Goal: Navigation & Orientation: Understand site structure

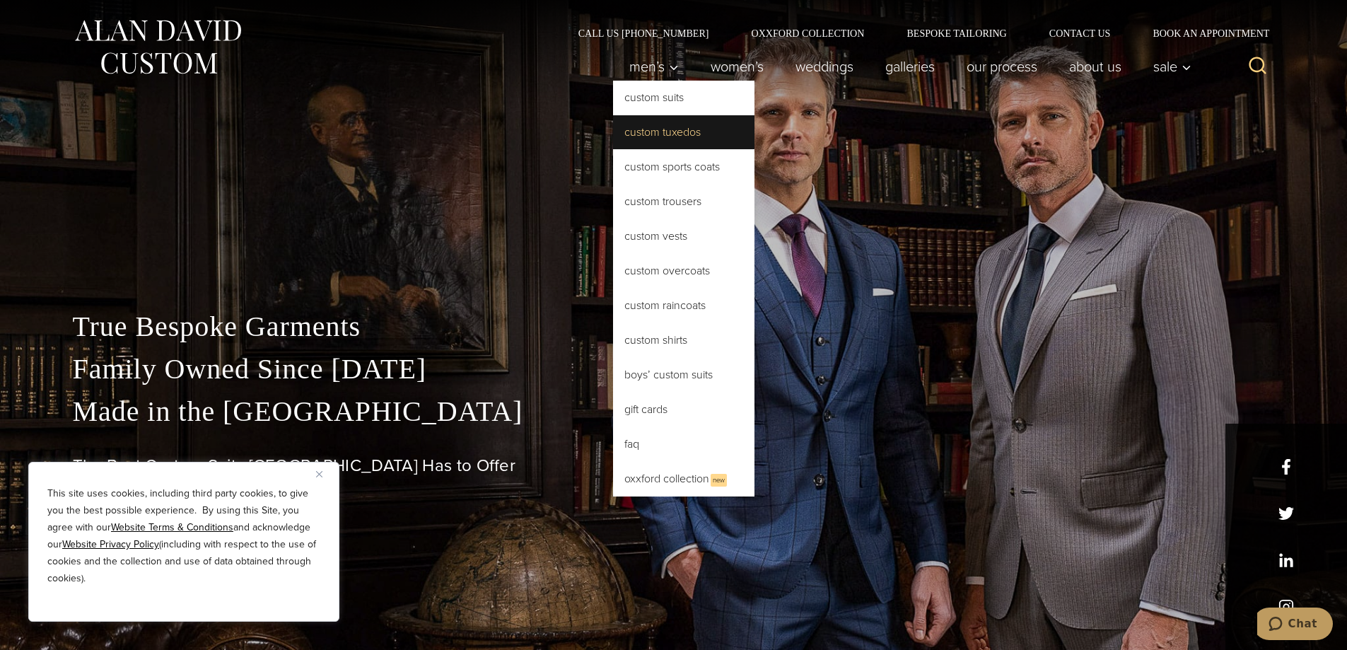
click at [668, 134] on link "Custom Tuxedos" at bounding box center [683, 132] width 141 height 34
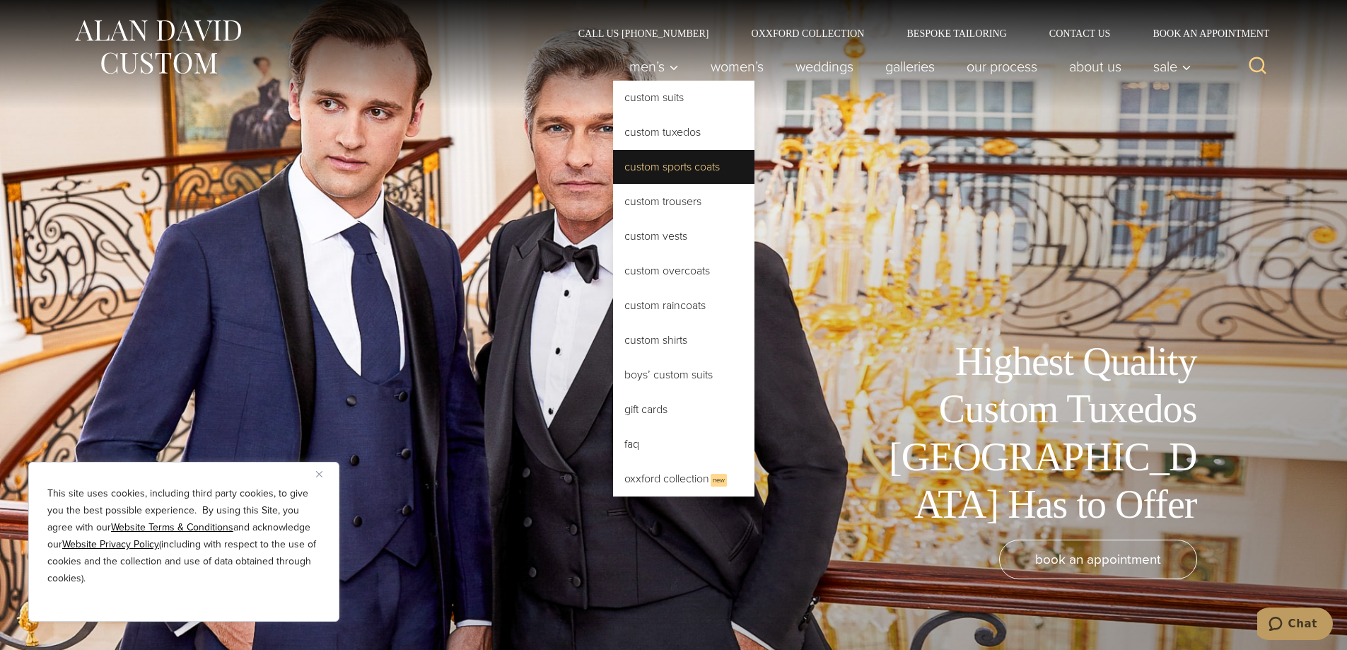
click at [708, 175] on link "Custom Sports Coats" at bounding box center [683, 167] width 141 height 34
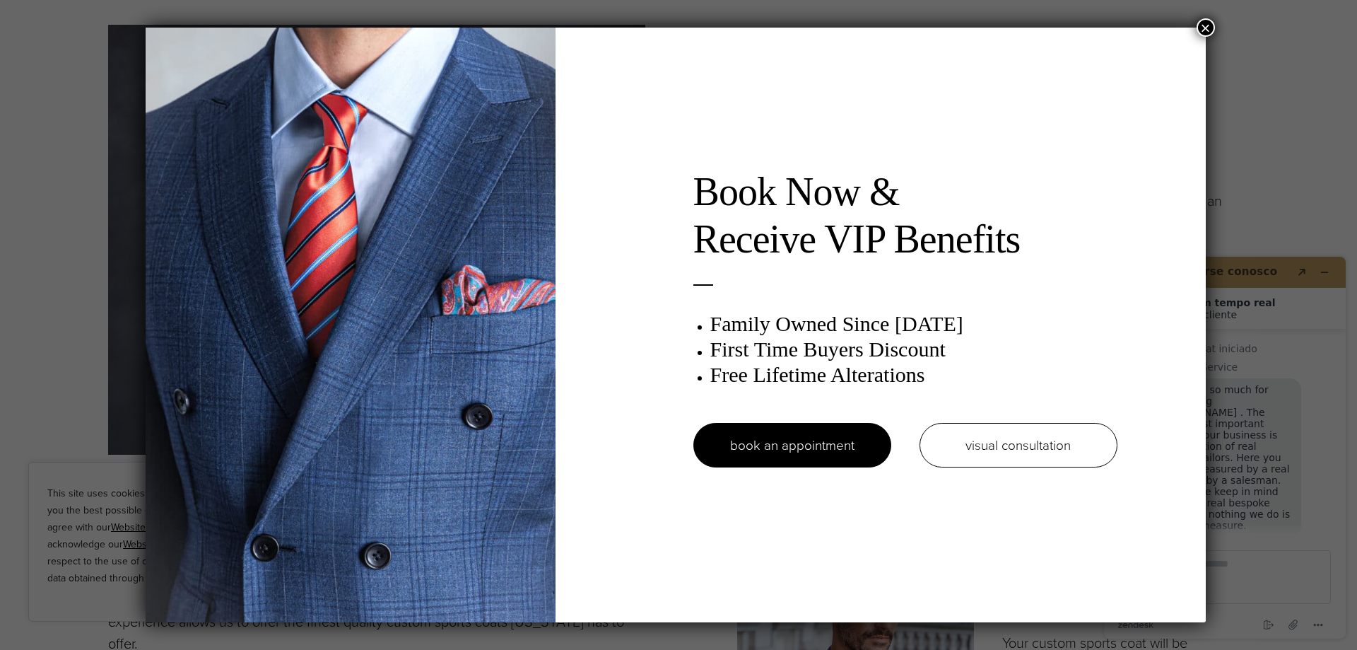
click at [1208, 28] on button "×" at bounding box center [1206, 27] width 18 height 18
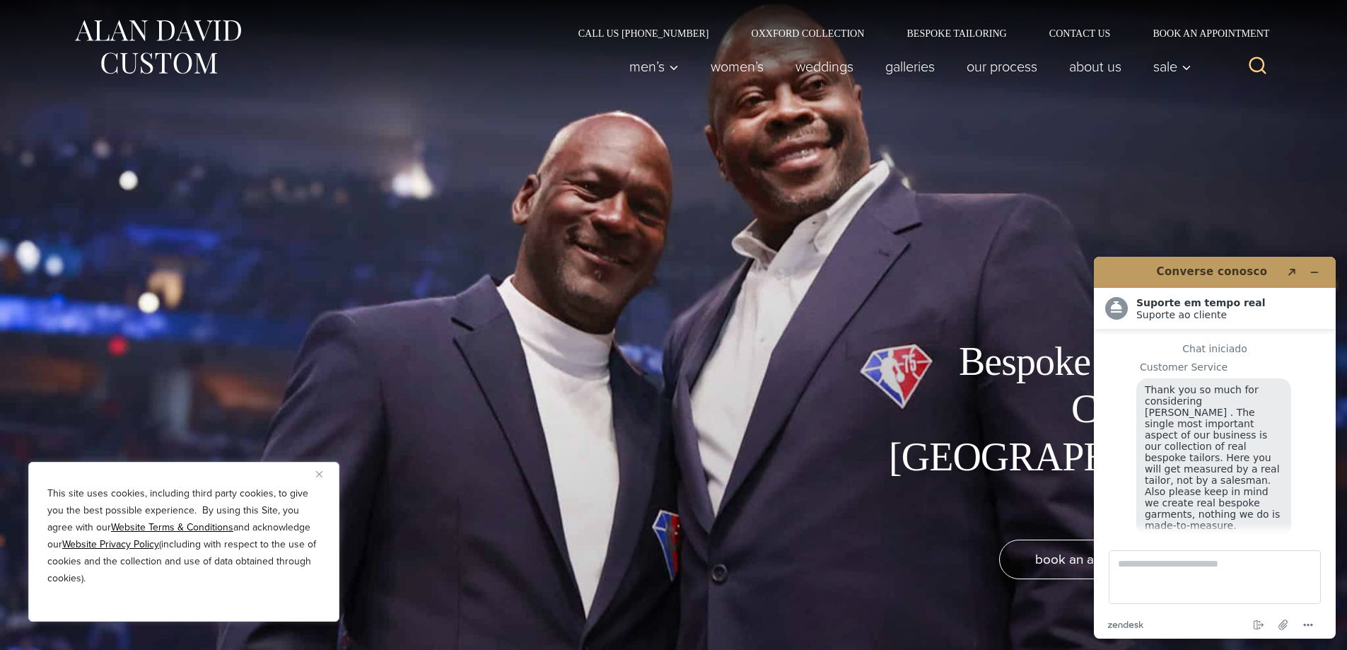
scroll to position [18, 0]
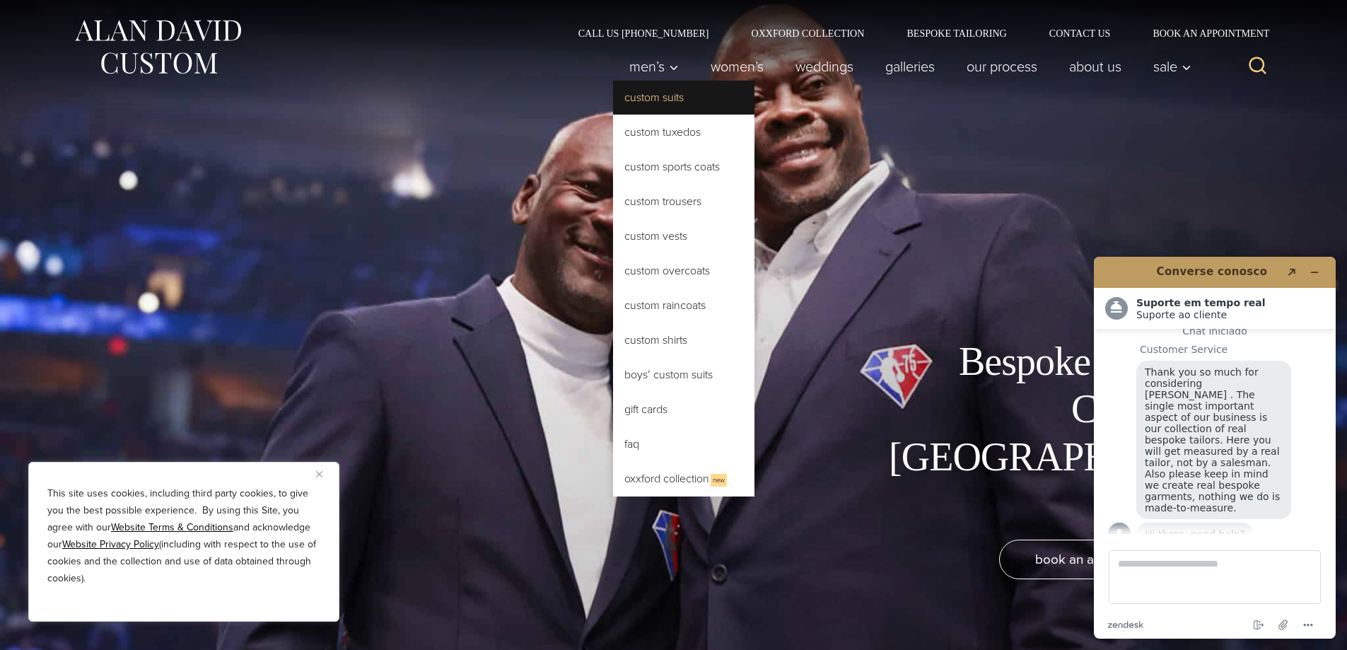
click at [657, 105] on link "Custom Suits" at bounding box center [683, 98] width 141 height 34
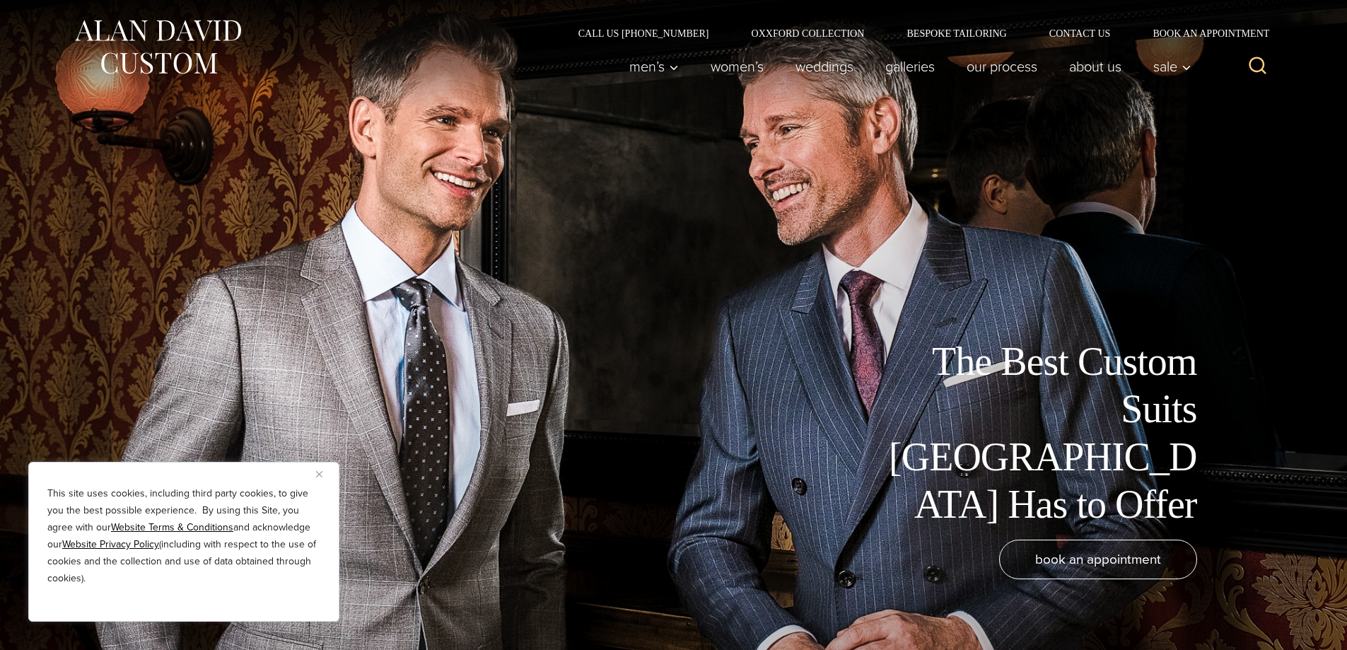
scroll to position [18, 0]
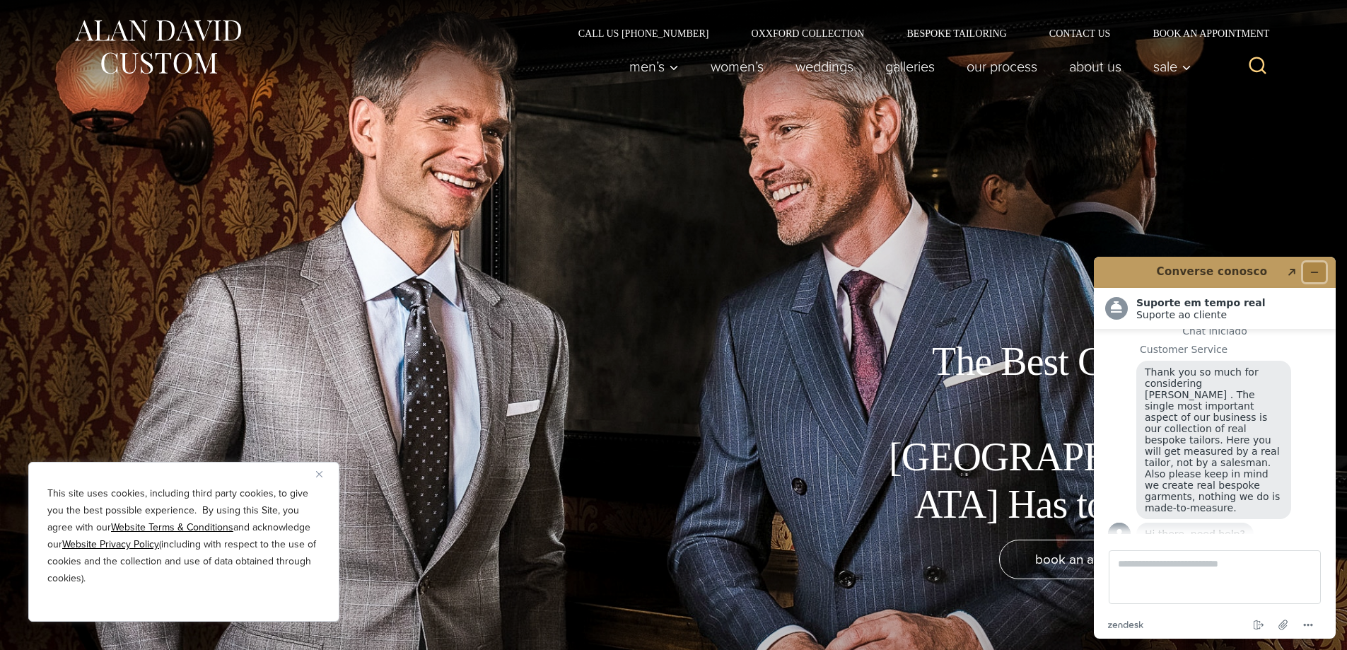
click at [1313, 266] on button "Minimizar widget" at bounding box center [1314, 272] width 23 height 20
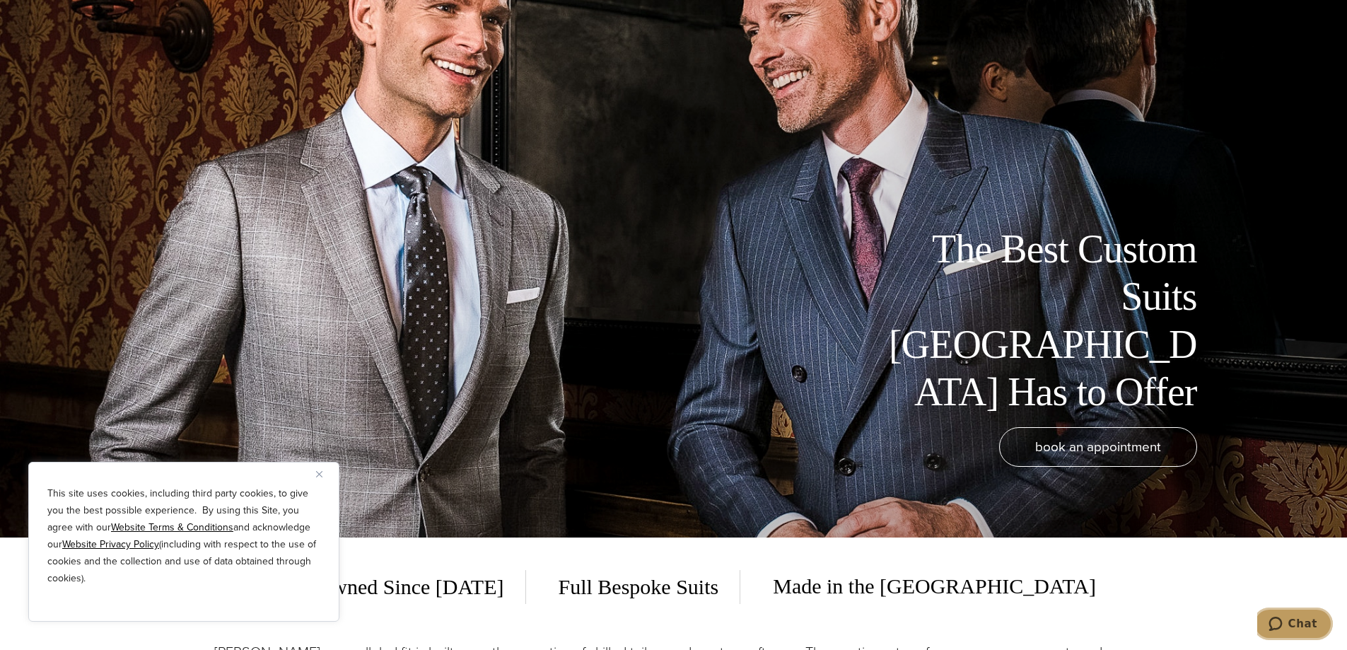
scroll to position [0, 0]
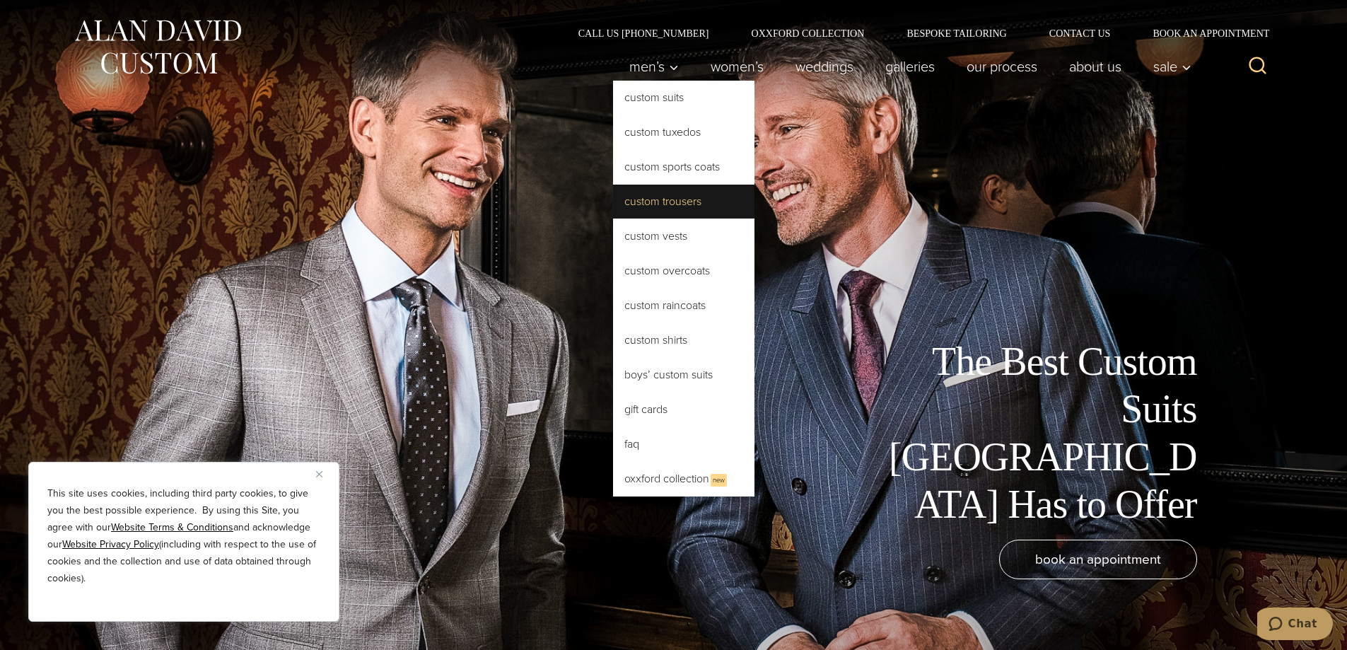
click at [687, 204] on link "Custom Trousers" at bounding box center [683, 202] width 141 height 34
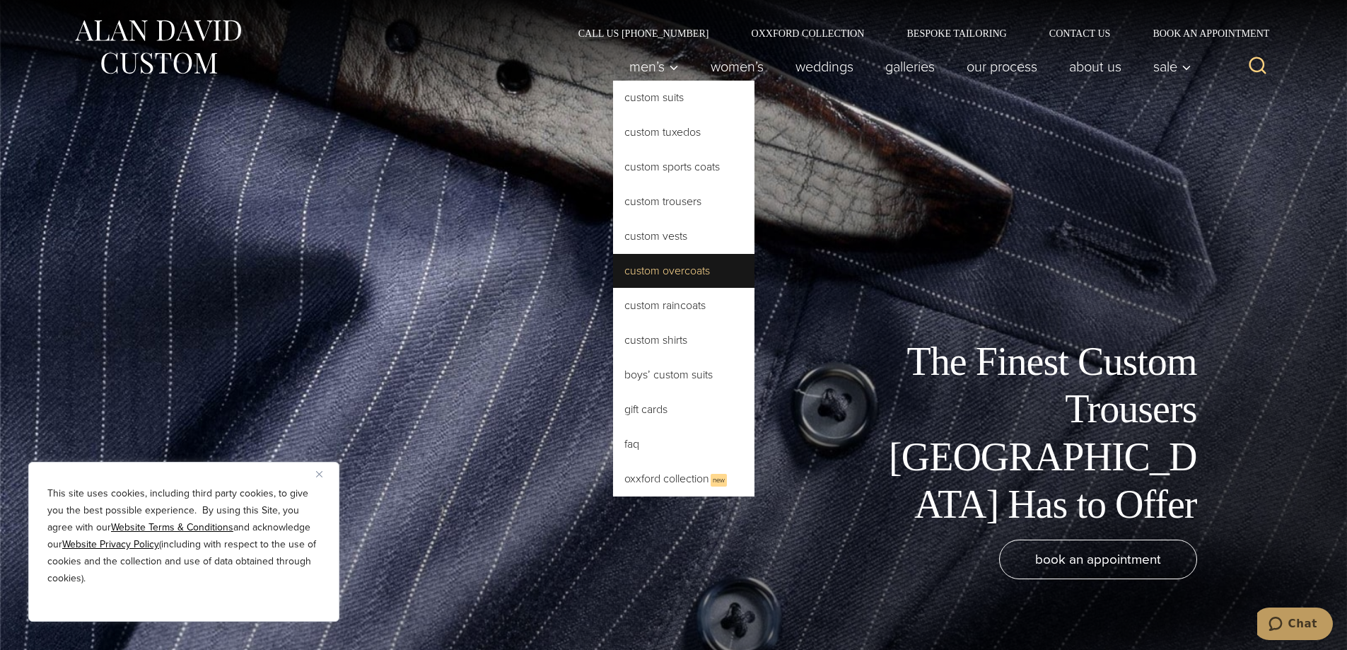
click at [672, 275] on link "Custom Overcoats" at bounding box center [683, 271] width 141 height 34
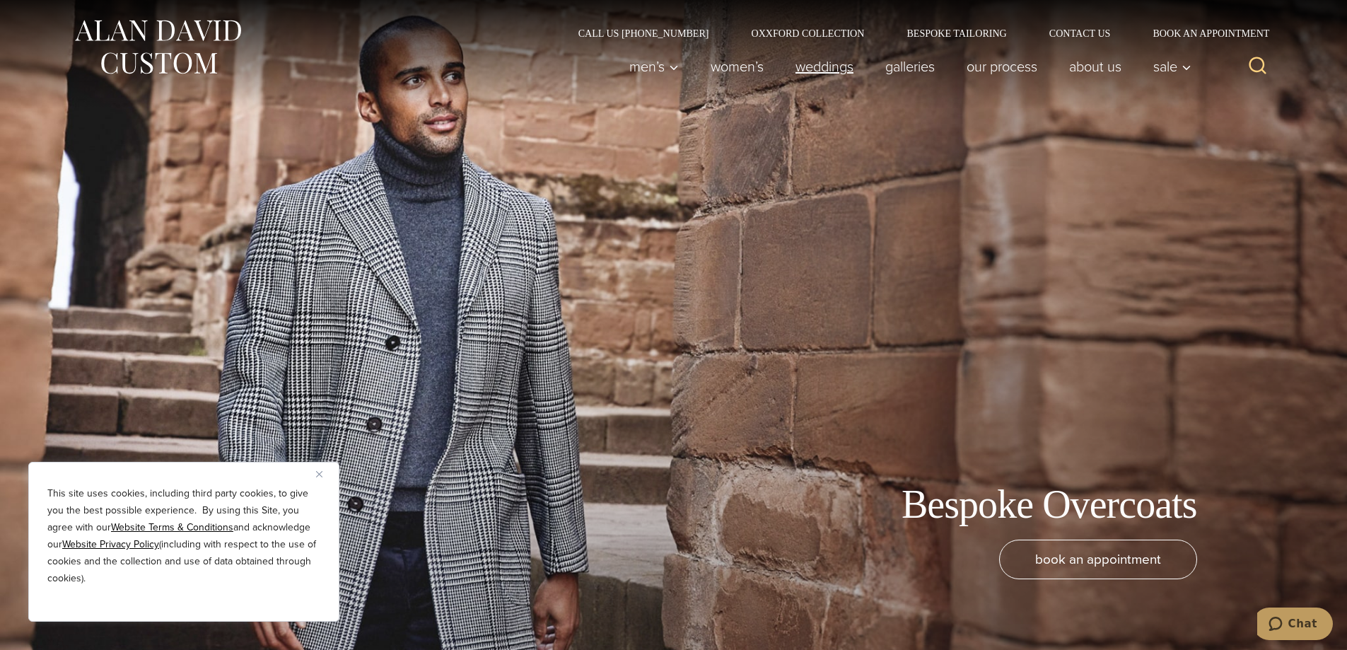
click at [814, 73] on link "weddings" at bounding box center [824, 66] width 90 height 28
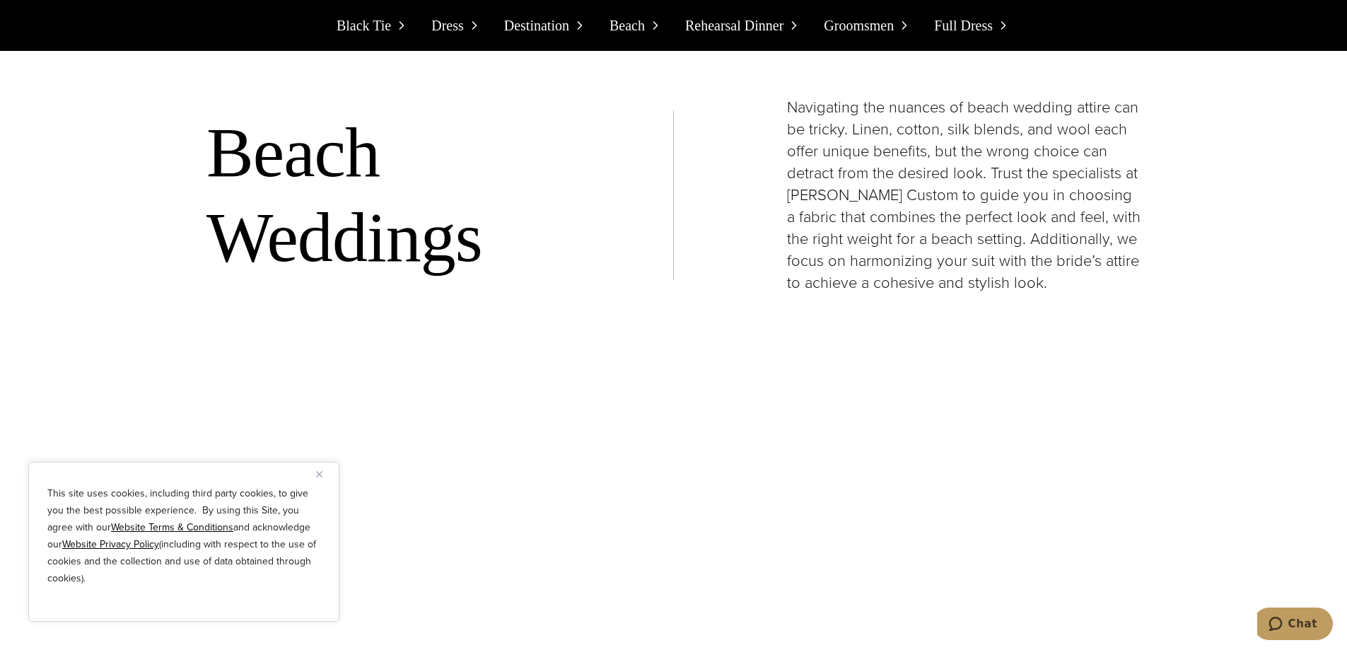
scroll to position [7070, 0]
